Goal: Navigation & Orientation: Understand site structure

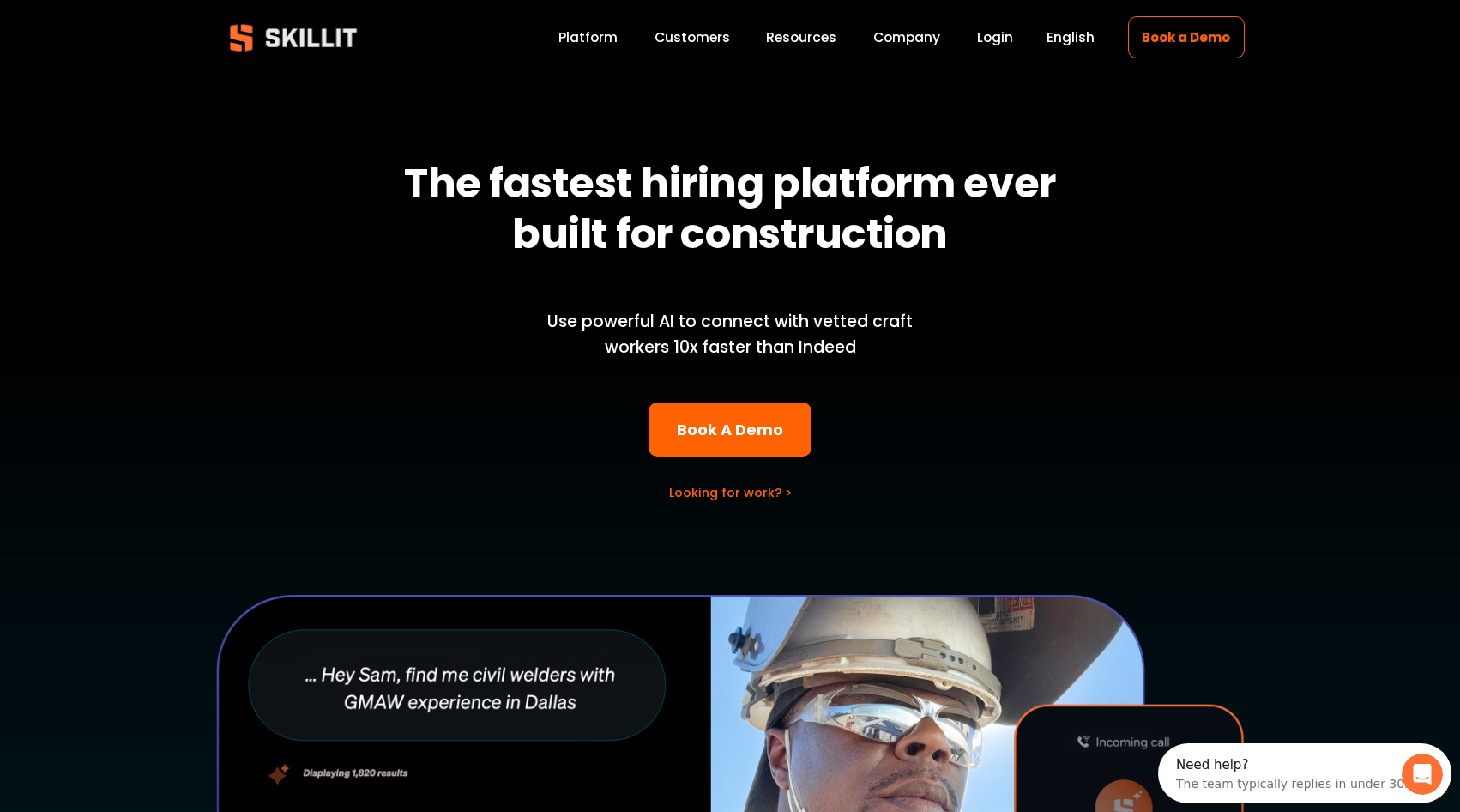
click at [581, 39] on link "Platform" at bounding box center [588, 37] width 60 height 23
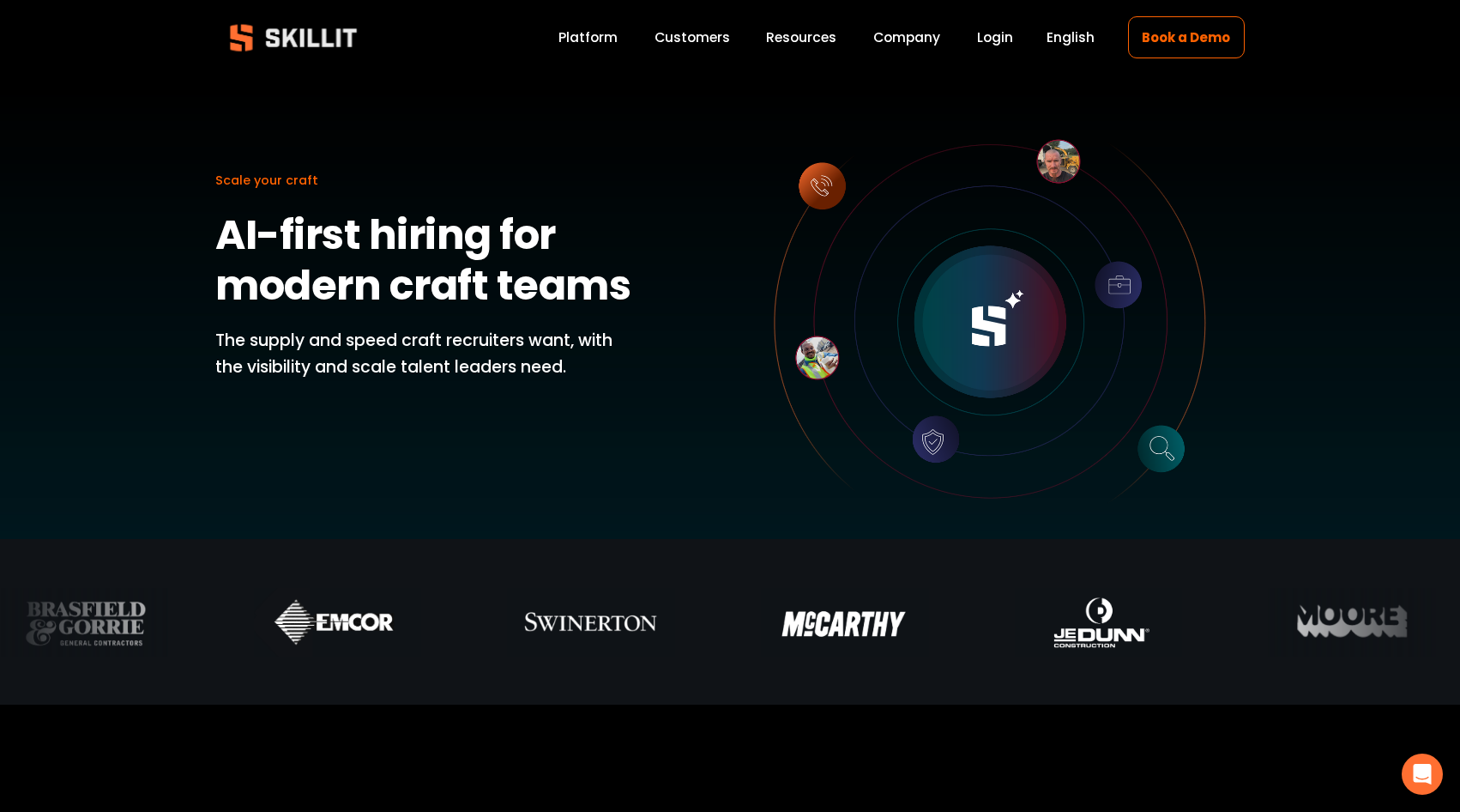
click at [805, 55] on div at bounding box center [730, 269] width 1460 height 539
click at [0, 0] on div "Blog Pricing Help Center Labor Insights" at bounding box center [0, 0] width 0 height 0
click at [0, 0] on span "Pricing" at bounding box center [0, 0] width 0 height 0
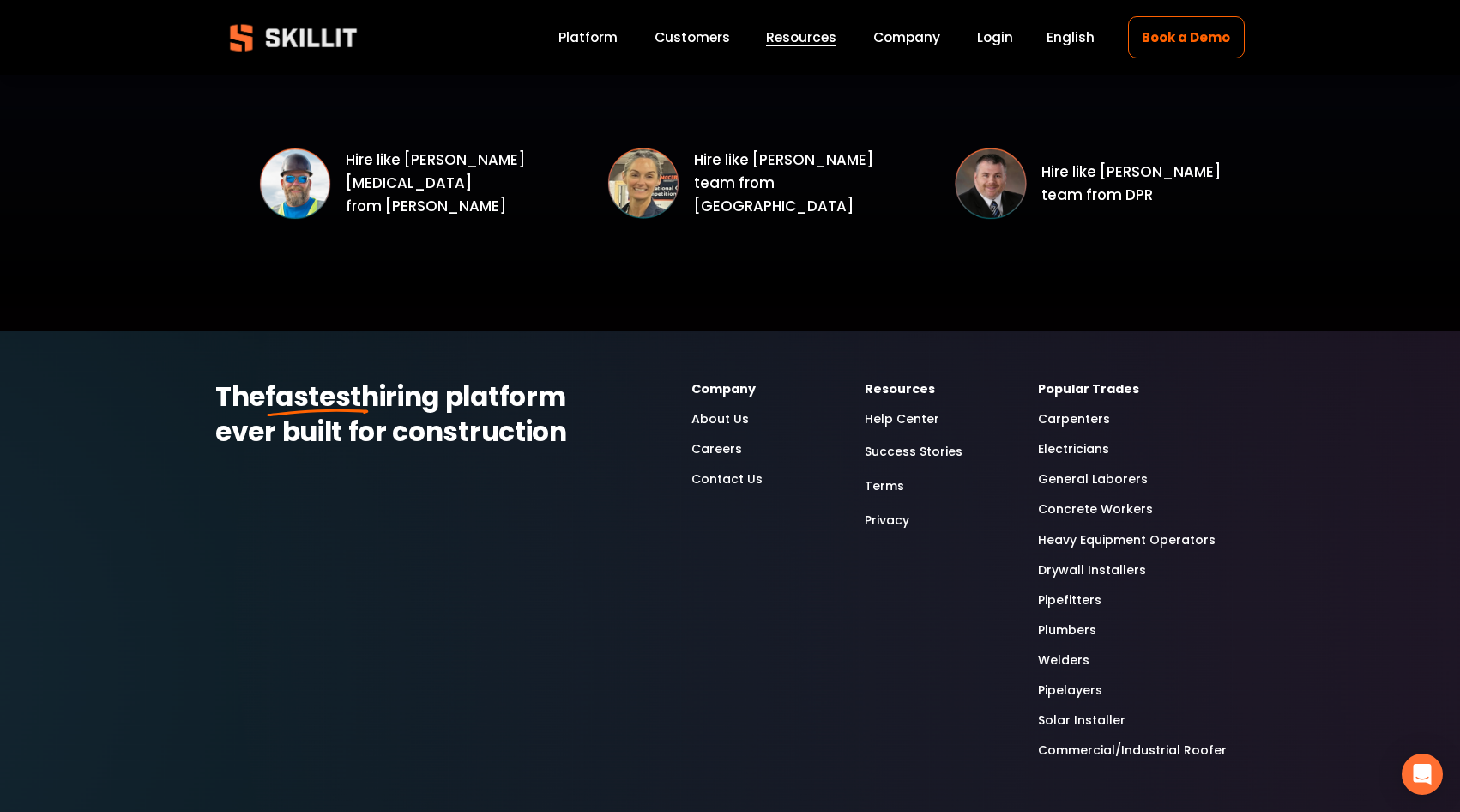
scroll to position [2572, 0]
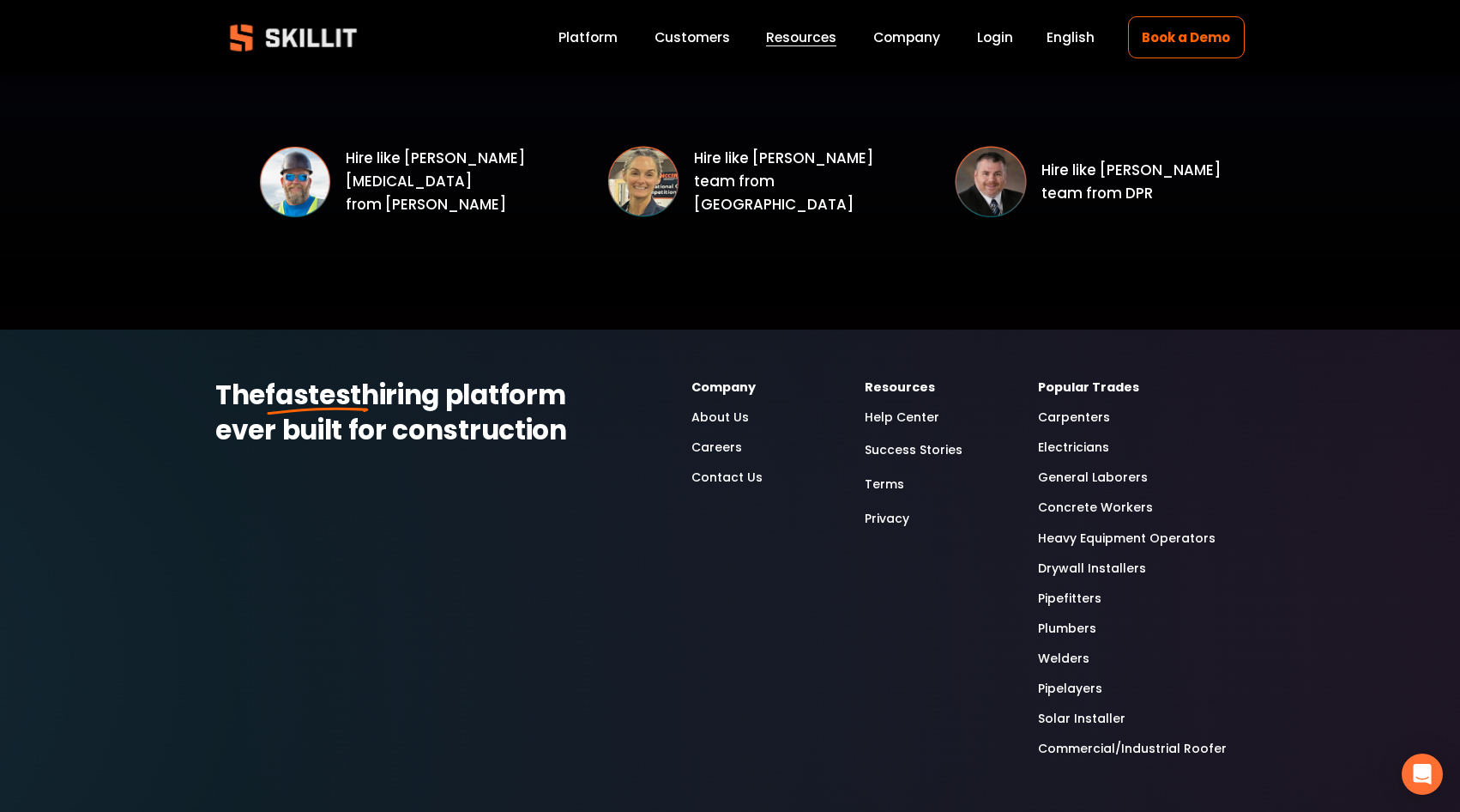
click at [735, 419] on link "About Us" at bounding box center [720, 417] width 58 height 20
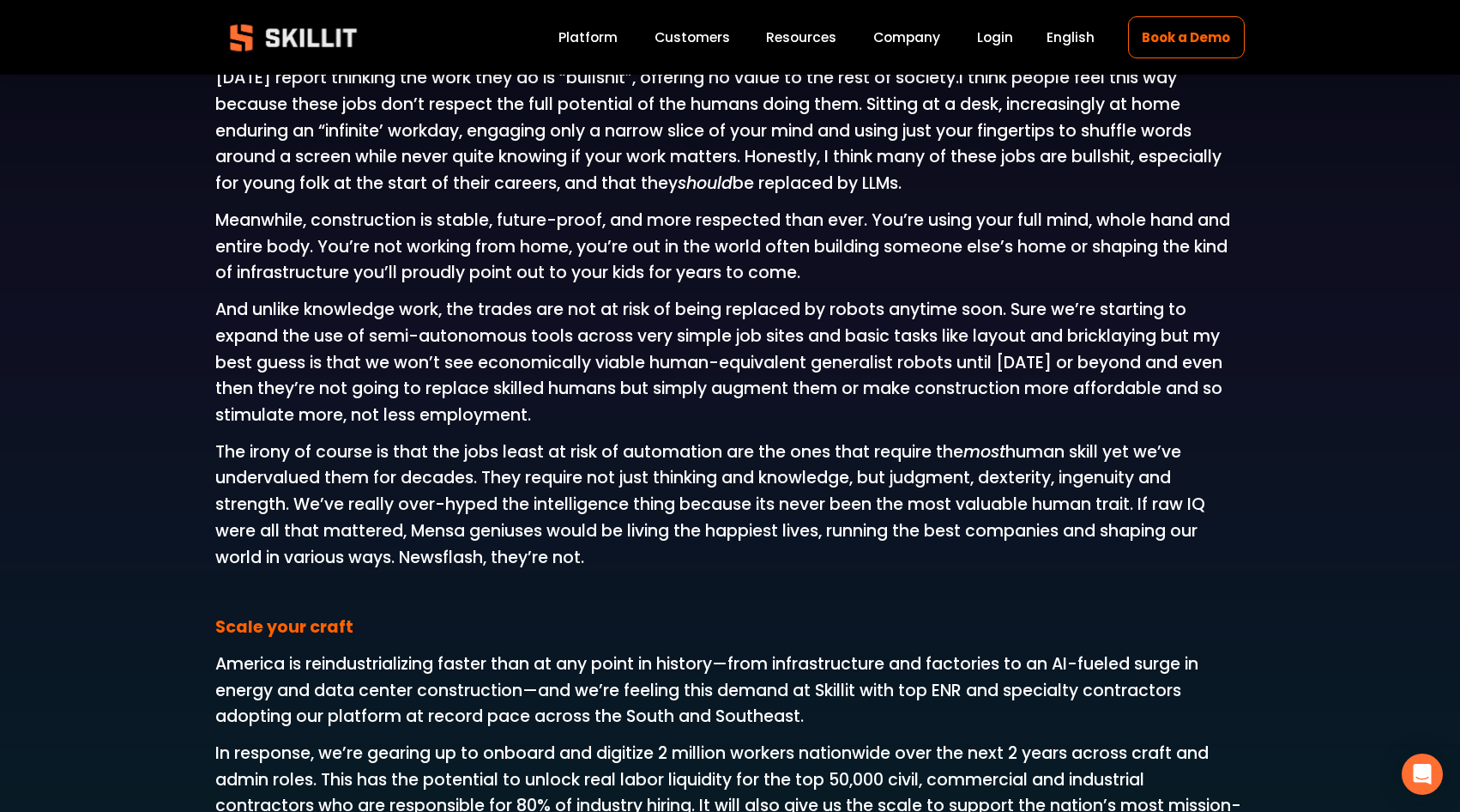
scroll to position [2225, 0]
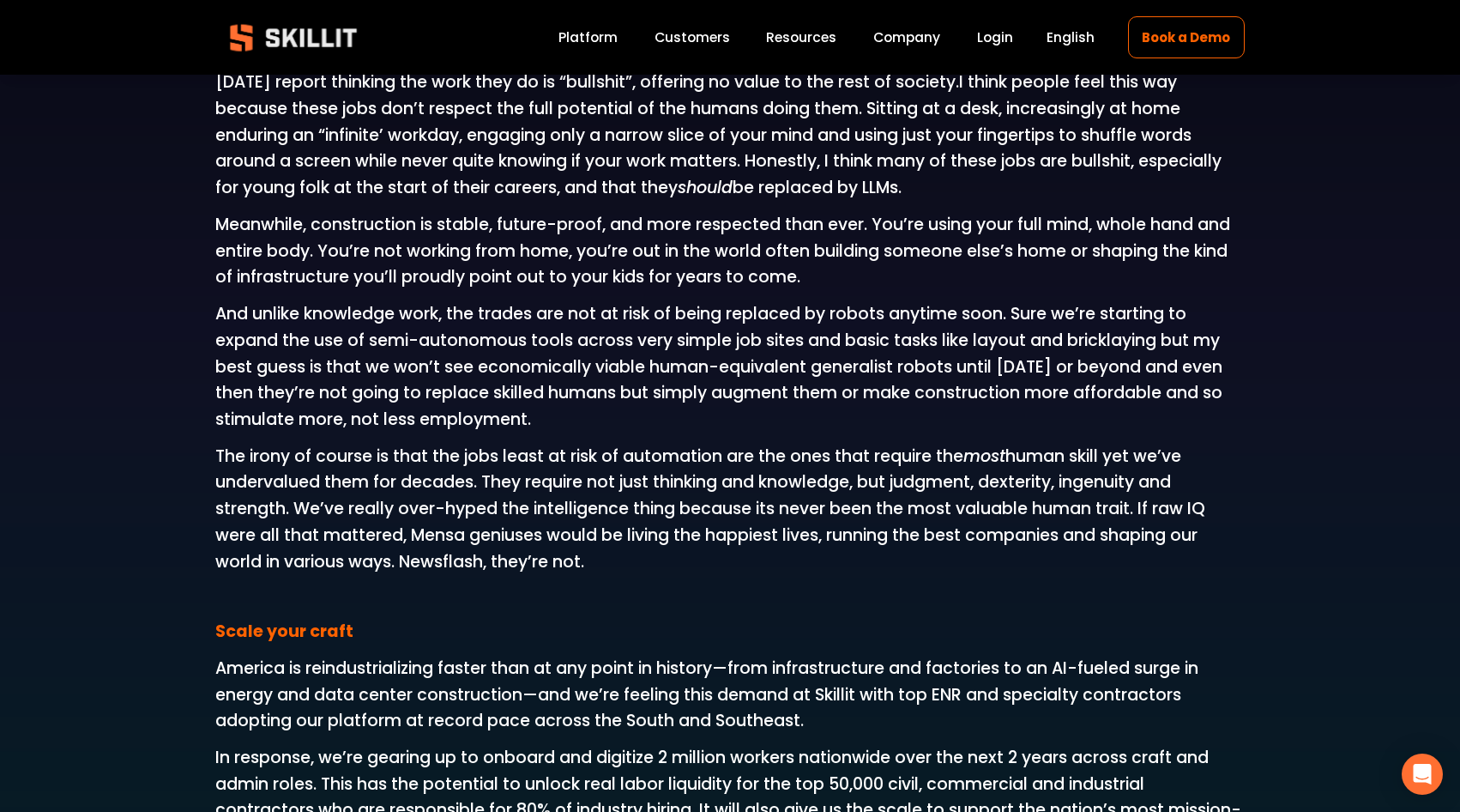
click at [917, 35] on link "Company" at bounding box center [907, 37] width 67 height 23
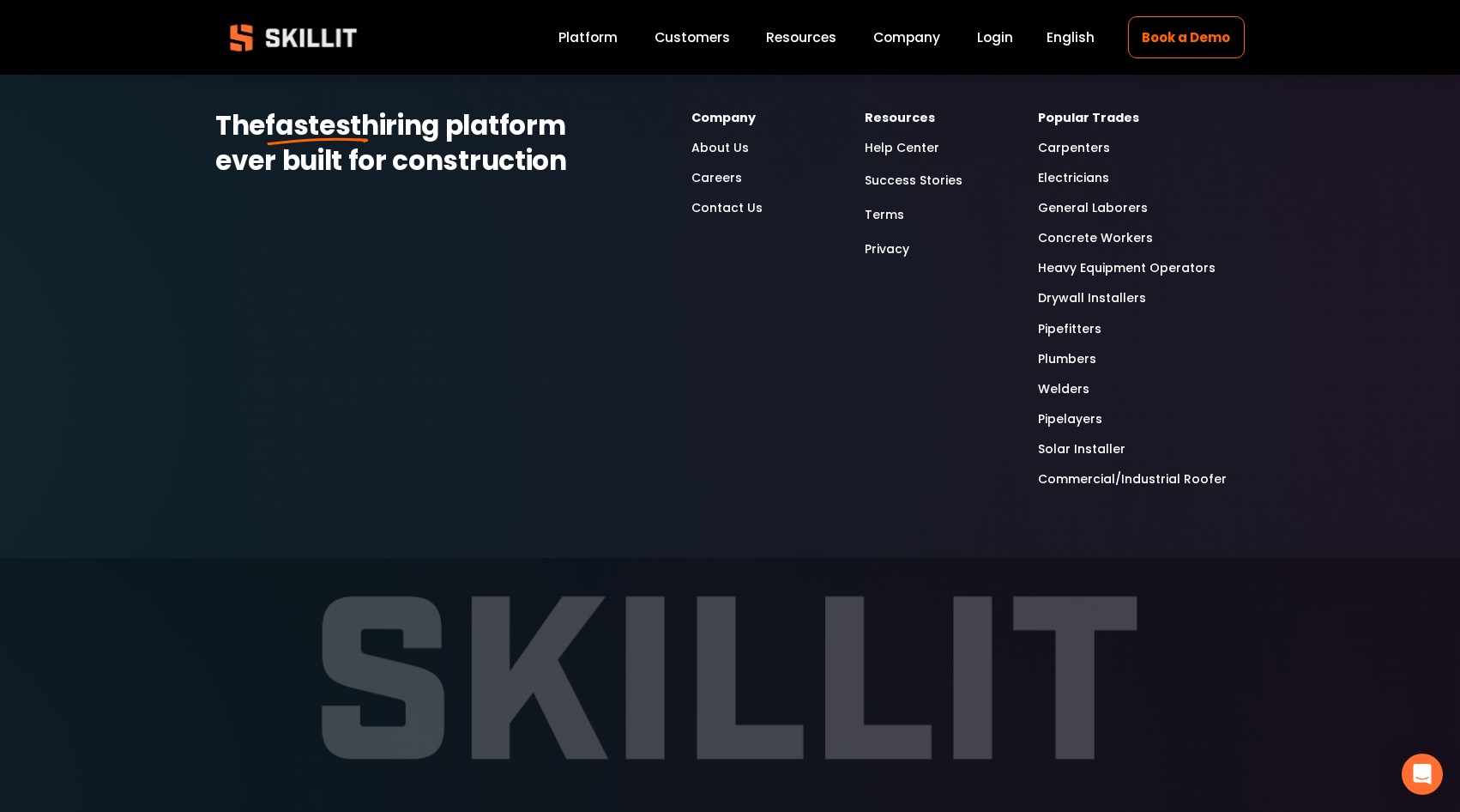
scroll to position [5490, 0]
click at [732, 175] on link "Careers" at bounding box center [717, 175] width 50 height 20
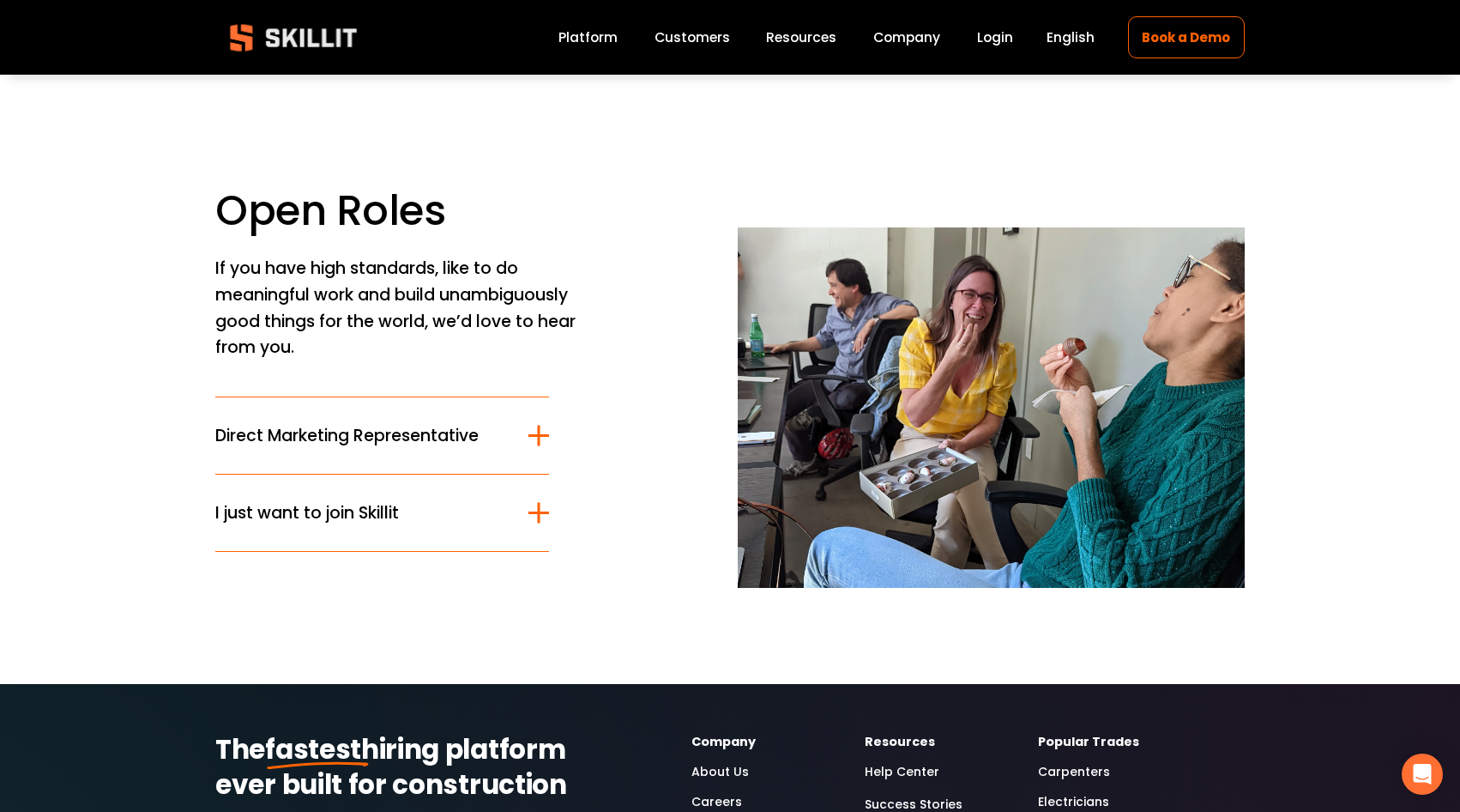
click at [541, 434] on div at bounding box center [539, 436] width 20 height 20
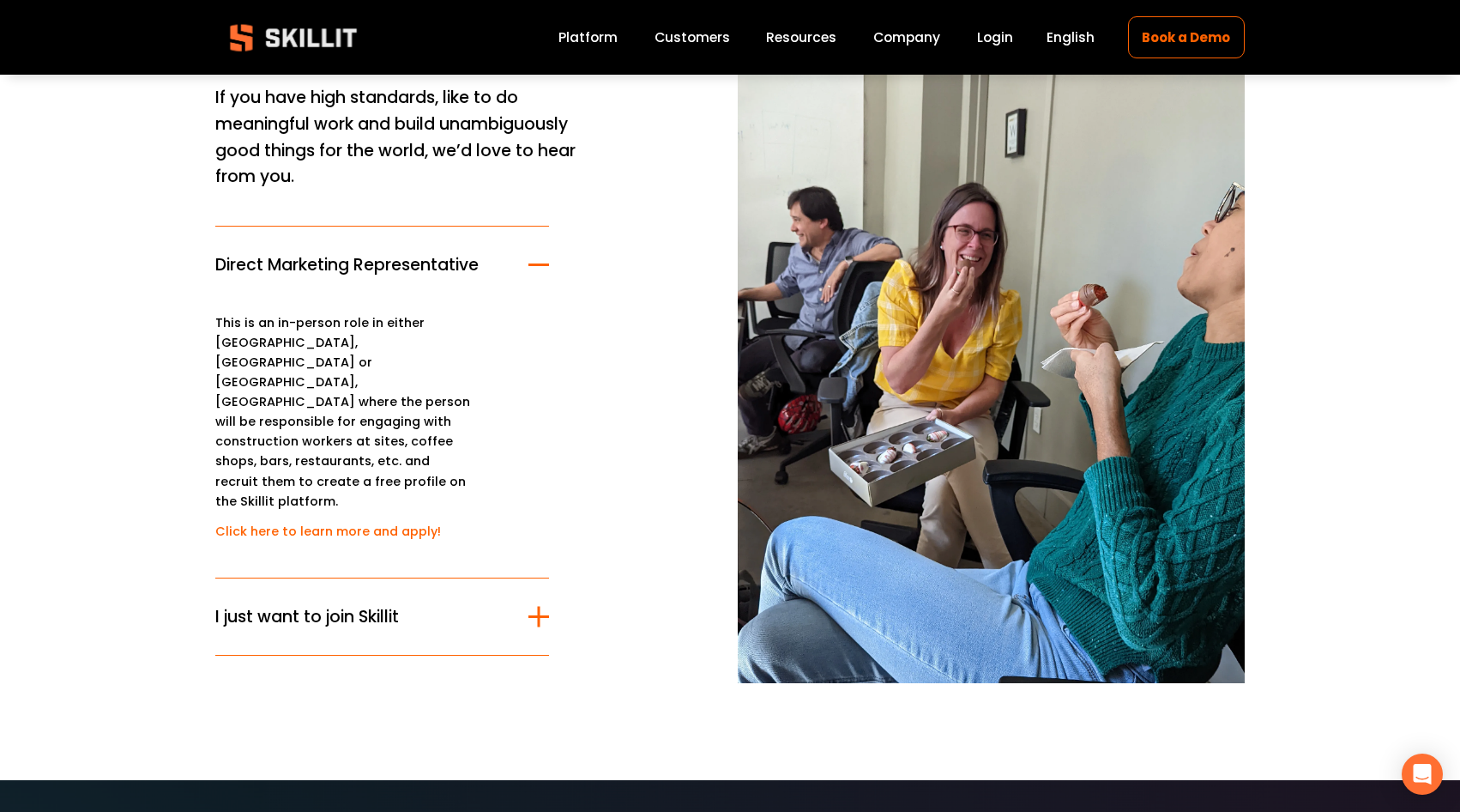
scroll to position [172, 0]
click at [532, 605] on div at bounding box center [539, 615] width 20 height 20
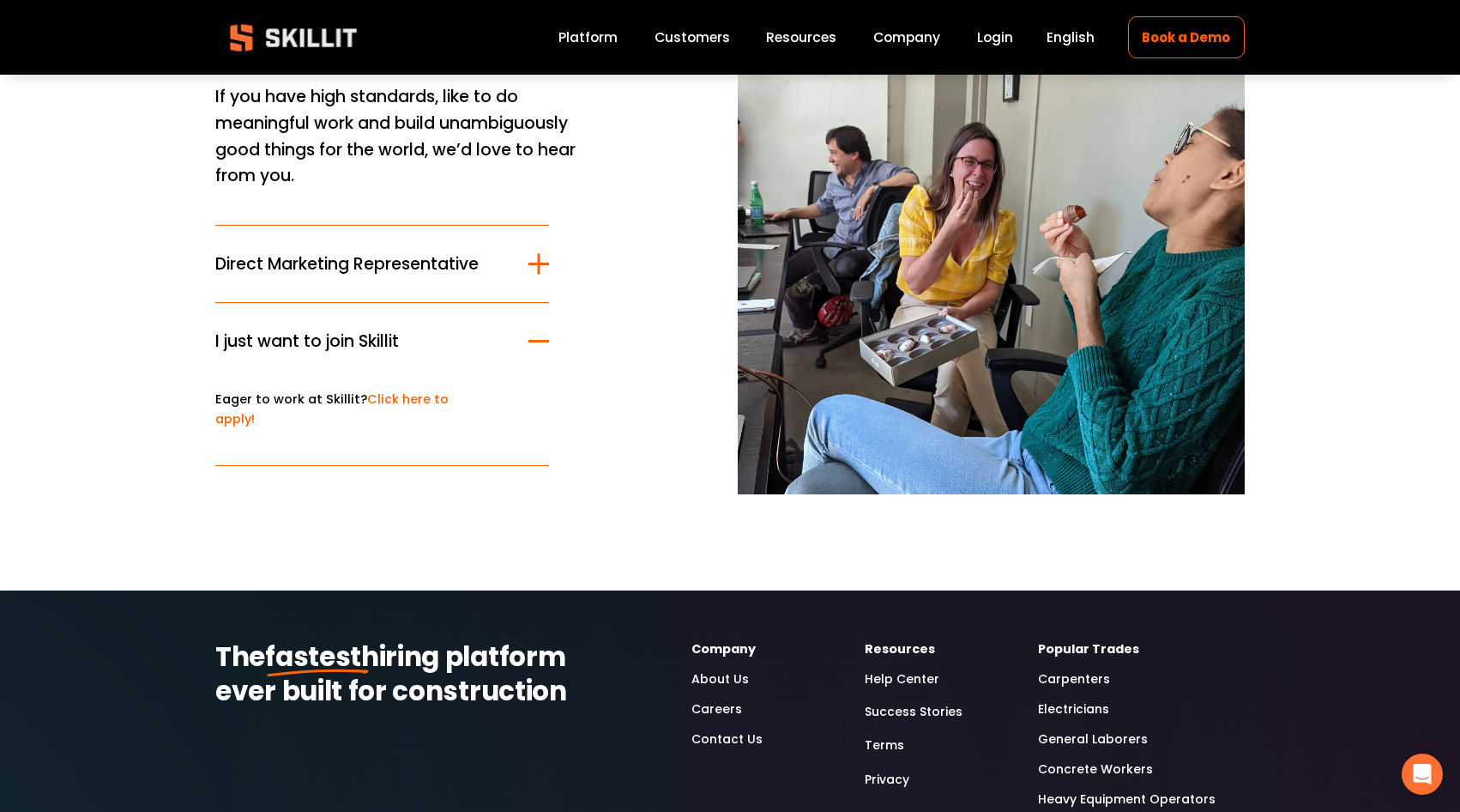
click at [530, 273] on div at bounding box center [539, 264] width 20 height 20
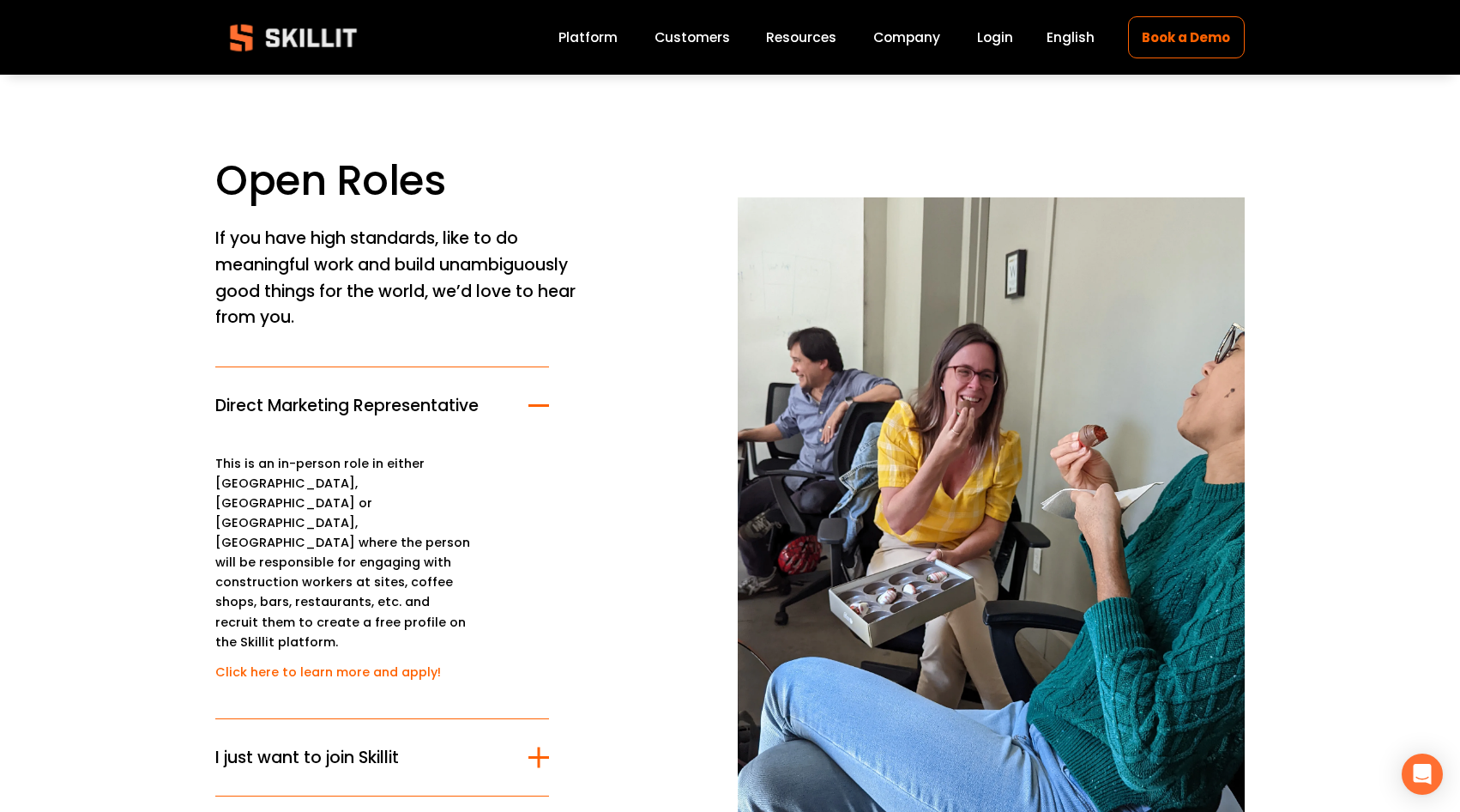
scroll to position [0, 0]
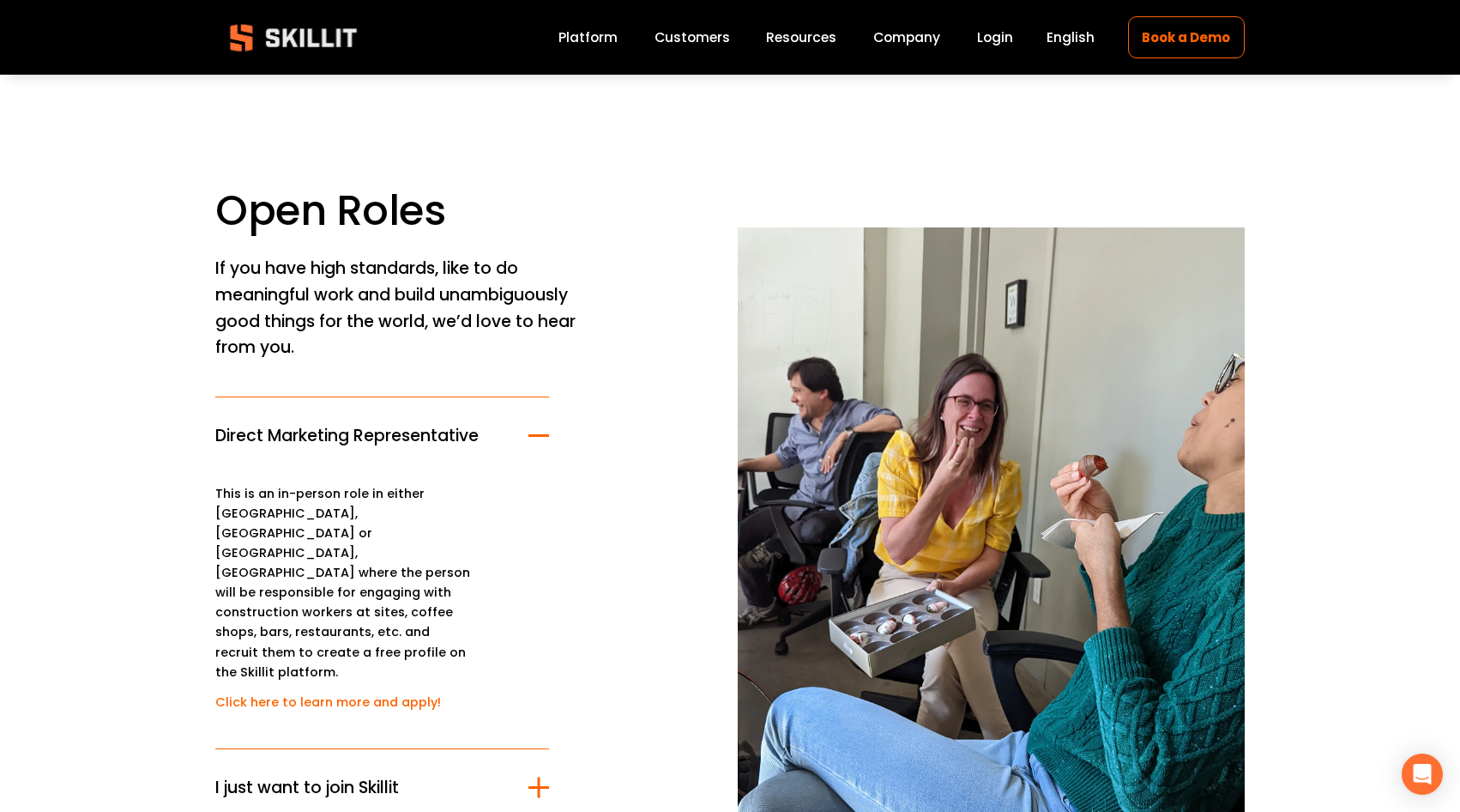
click at [583, 46] on link "Platform" at bounding box center [588, 37] width 60 height 23
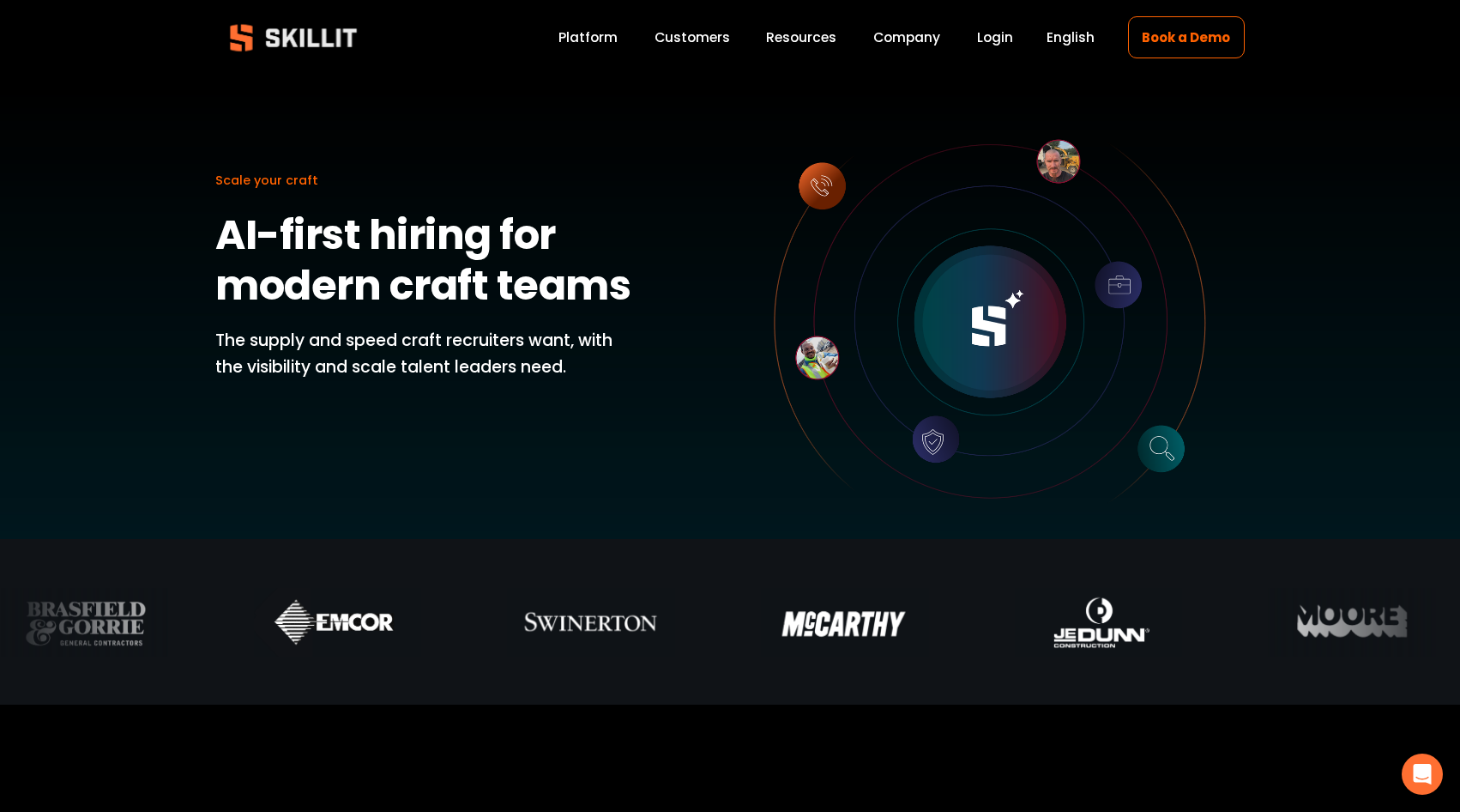
click at [682, 43] on link "Customers" at bounding box center [692, 37] width 75 height 23
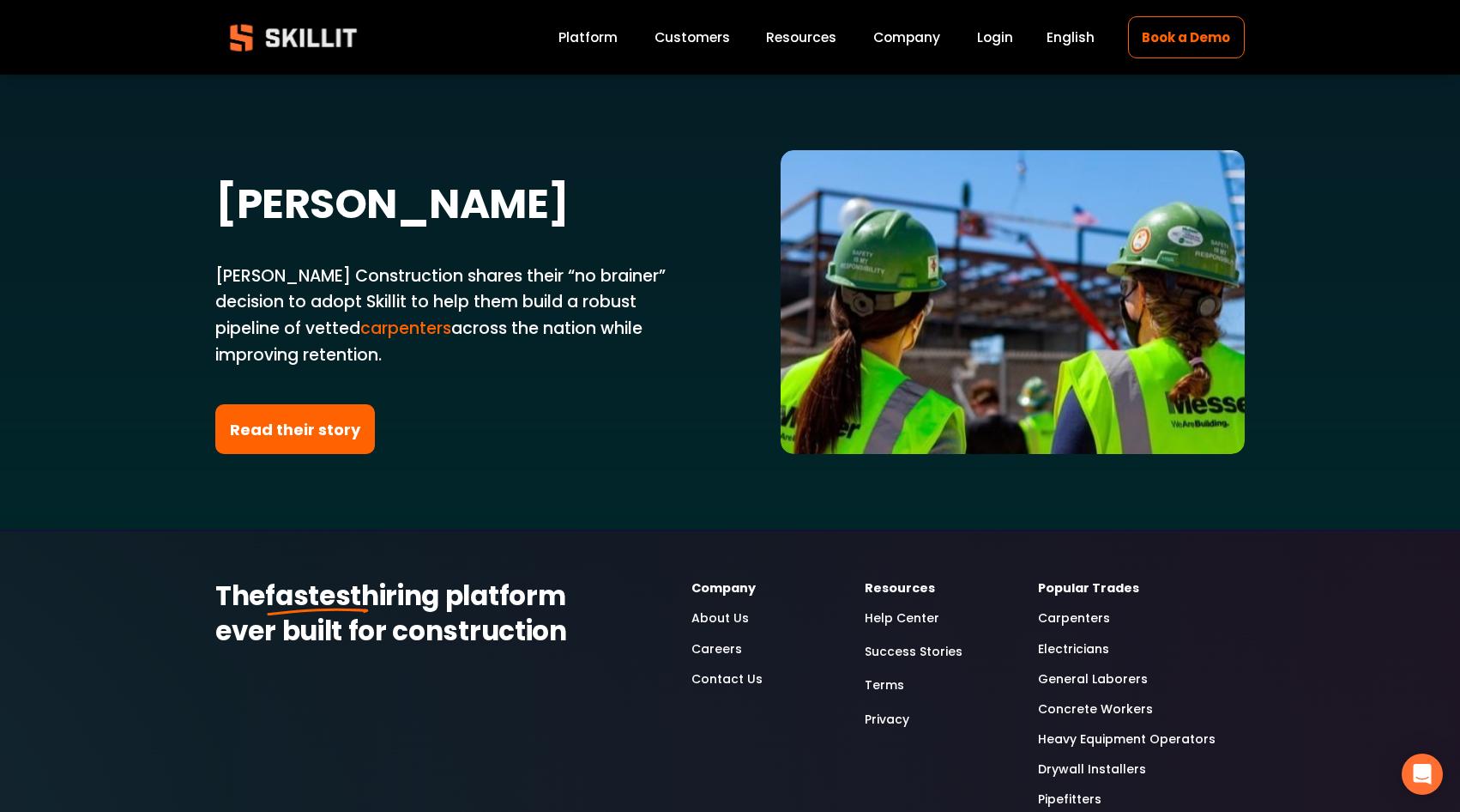
scroll to position [4151, 0]
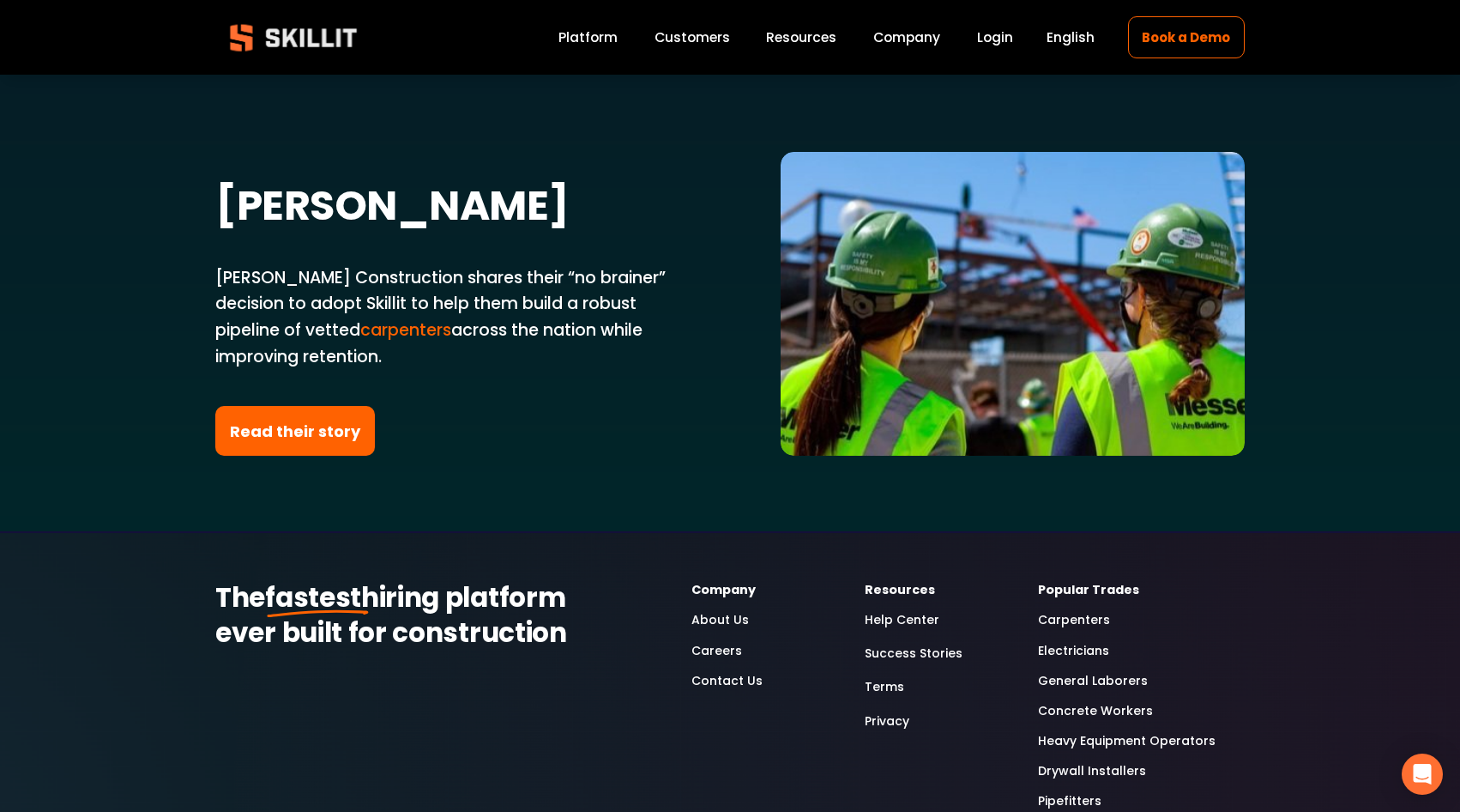
click at [0, 0] on link "Pricing" at bounding box center [0, 0] width 0 height 0
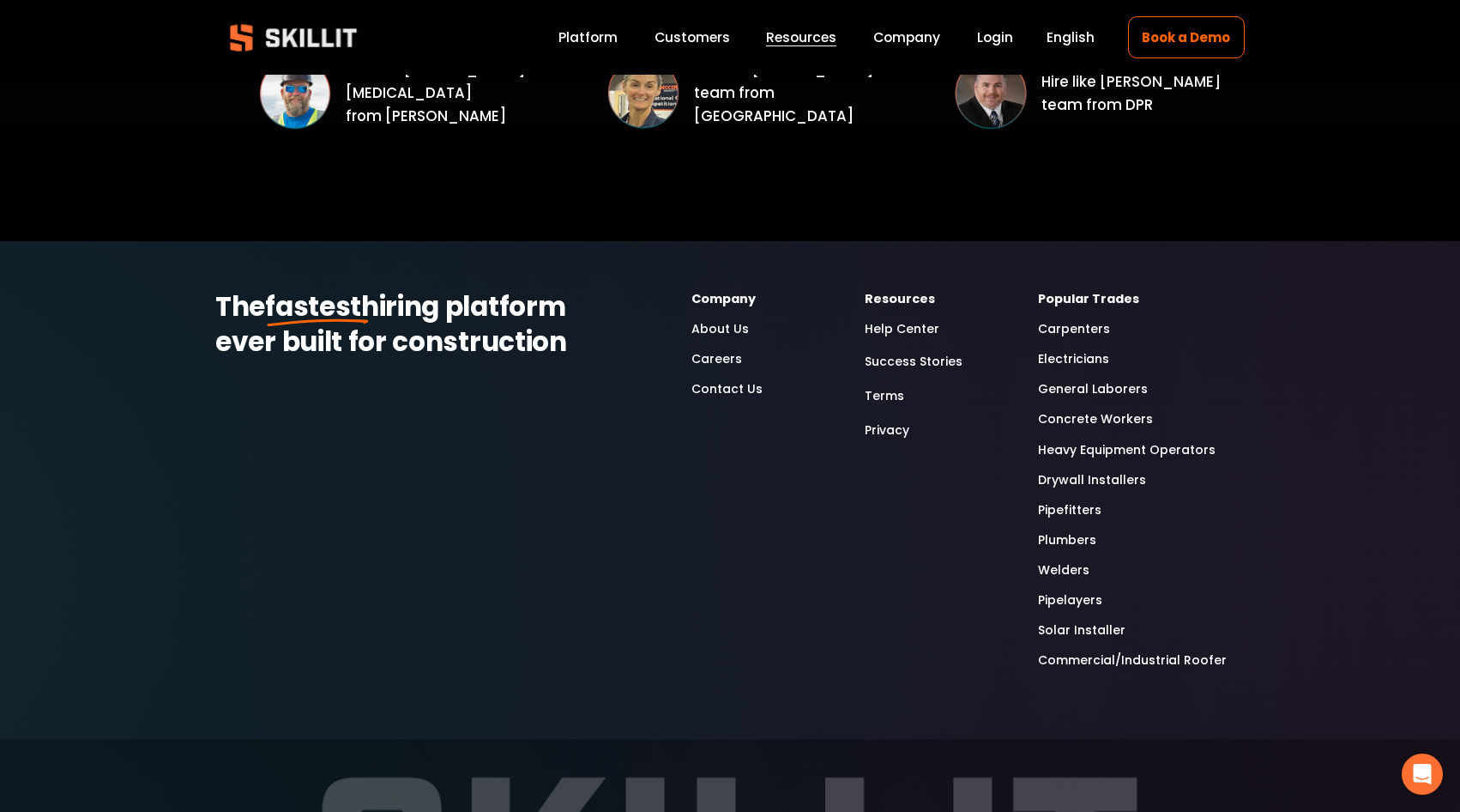
scroll to position [2659, 0]
click at [0, 0] on link "Labor Insights" at bounding box center [0, 0] width 0 height 0
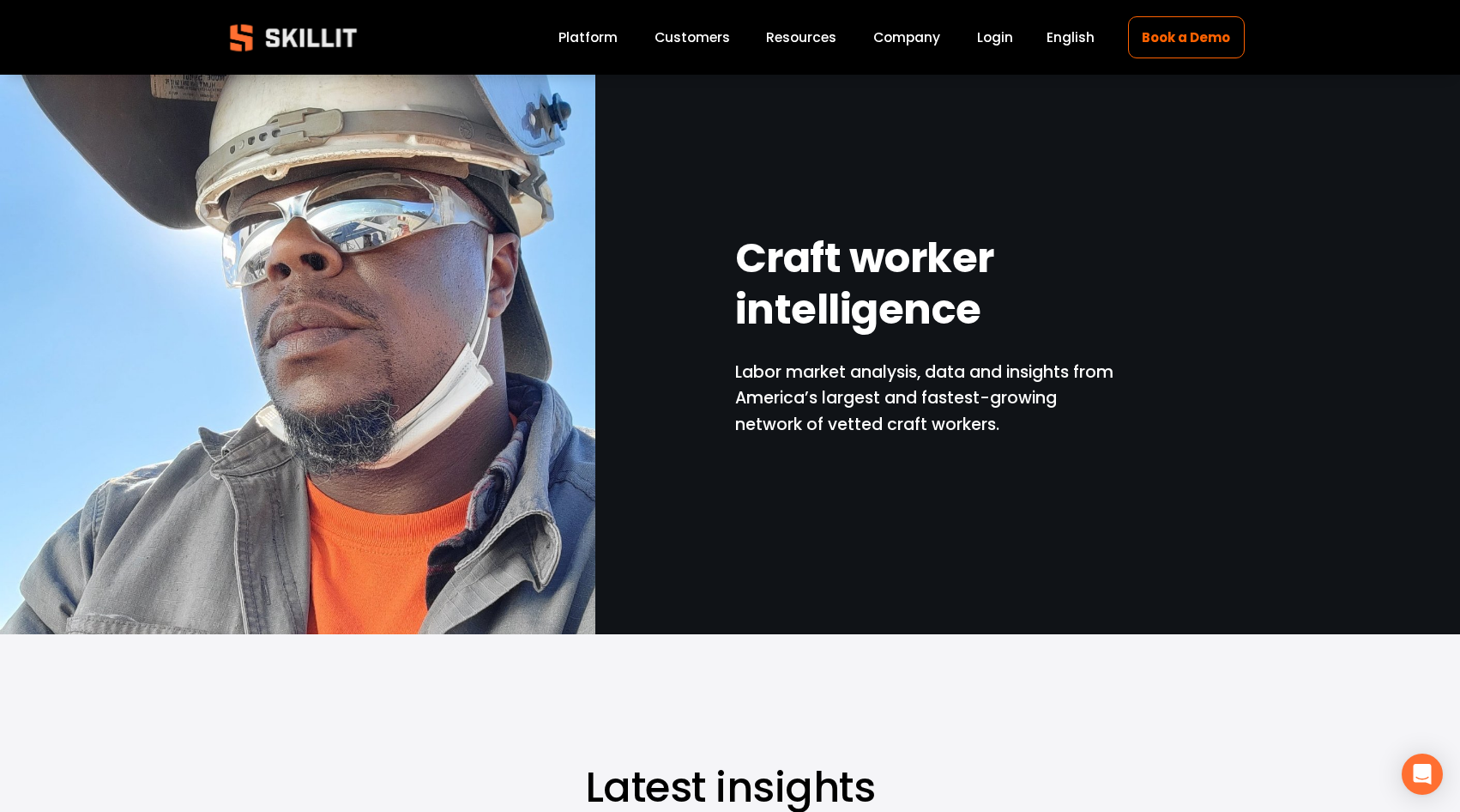
click at [904, 33] on link "Company" at bounding box center [907, 37] width 67 height 23
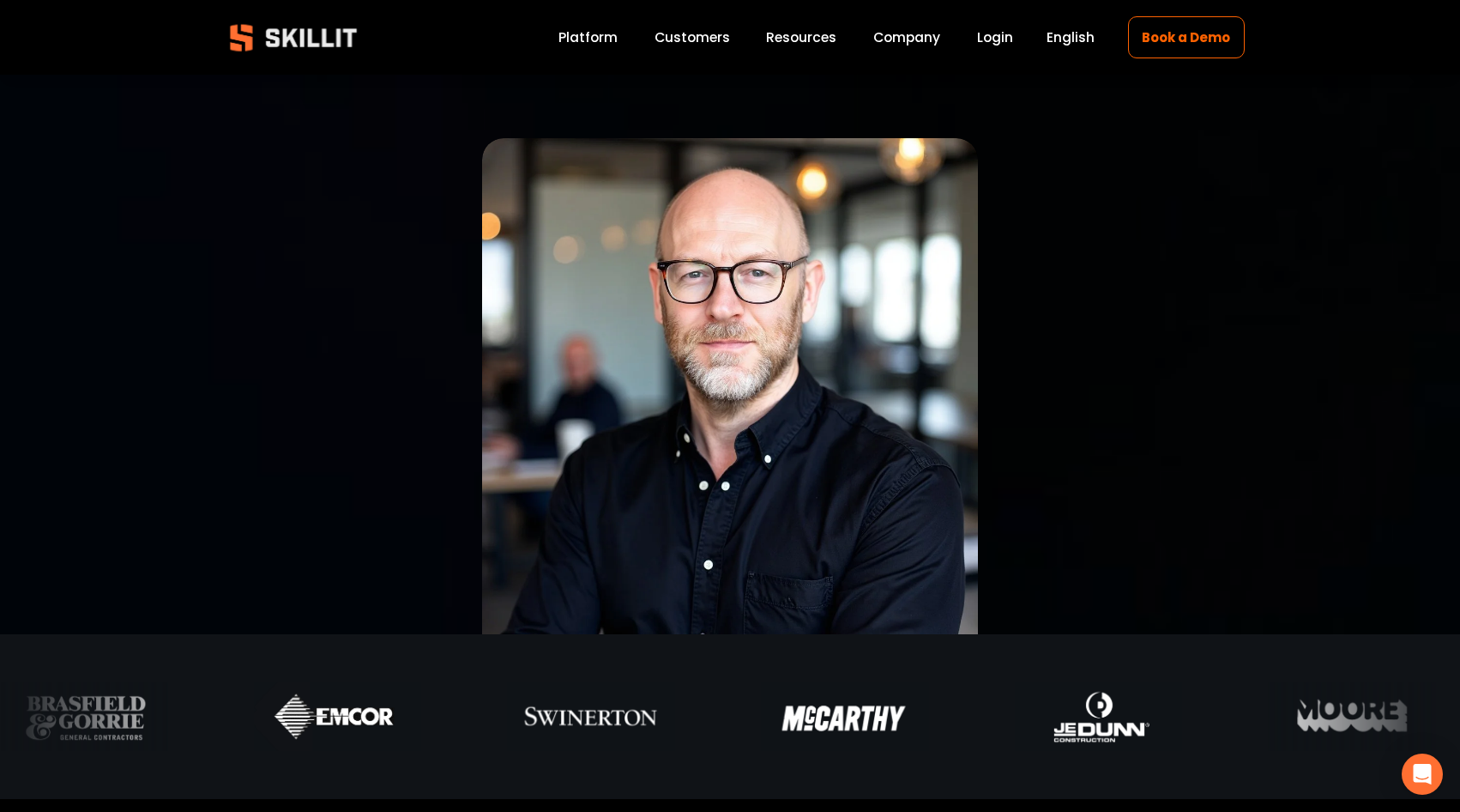
click at [343, 44] on img at bounding box center [294, 38] width 156 height 51
